Goal: Task Accomplishment & Management: Manage account settings

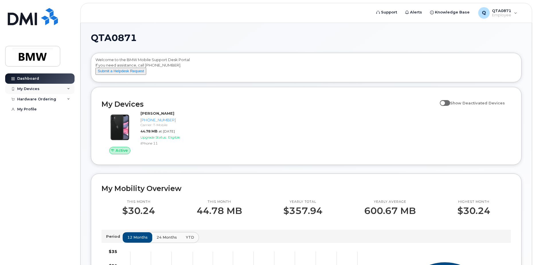
click at [37, 87] on div "My Devices" at bounding box center [28, 89] width 22 height 5
click at [49, 115] on div "([PERSON_NAME])" at bounding box center [52, 115] width 35 height 5
